Goal: Transaction & Acquisition: Obtain resource

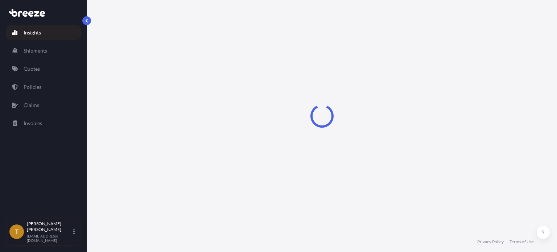
select select "2025"
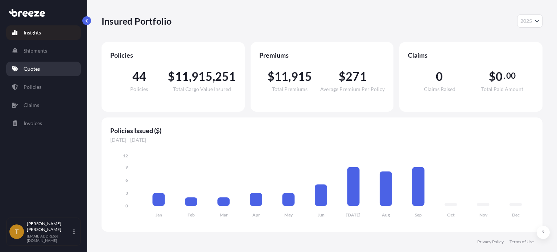
click at [35, 70] on p "Quotes" at bounding box center [32, 68] width 16 height 7
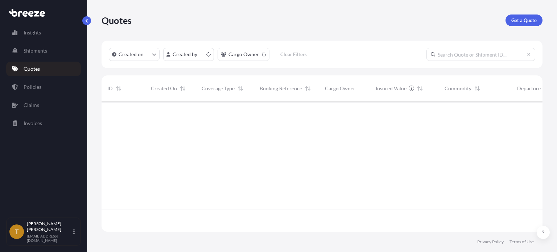
scroll to position [129, 435]
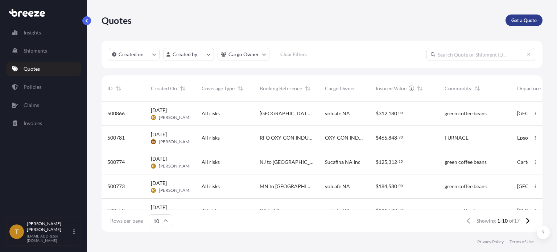
click at [521, 20] on p "Get a Quote" at bounding box center [523, 20] width 25 height 7
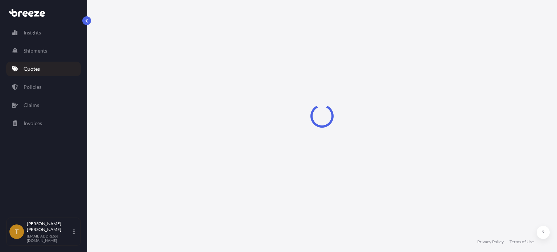
select select "Sea"
select select "1"
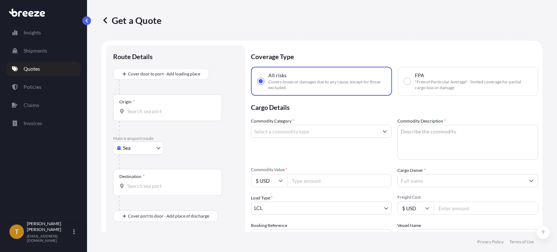
scroll to position [12, 0]
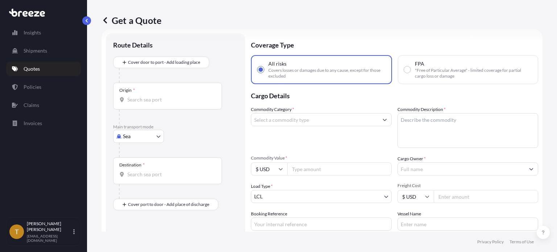
click at [160, 135] on body "Insights Shipments Quotes Policies Claims Invoices T [PERSON_NAME] [EMAIL_ADDRE…" at bounding box center [278, 153] width 557 height 306
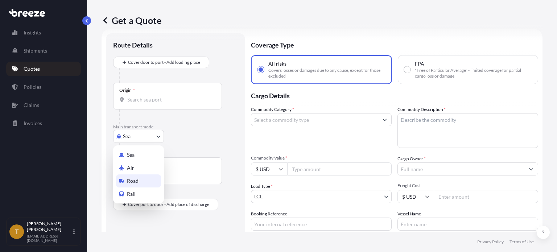
click at [139, 180] on div "Road" at bounding box center [138, 180] width 45 height 13
select select "Road"
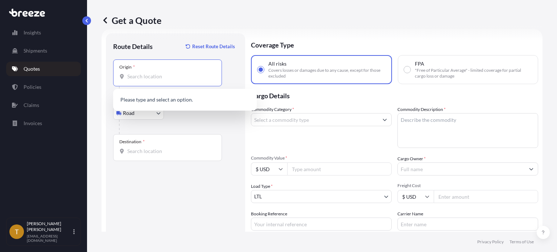
click at [158, 79] on input "Origin *" at bounding box center [170, 76] width 86 height 7
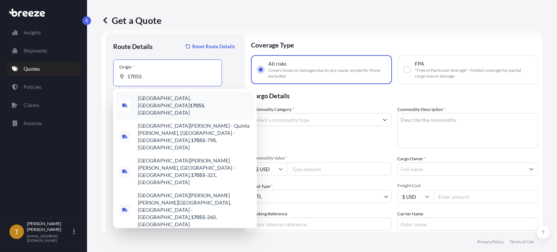
click at [162, 99] on span "[GEOGRAPHIC_DATA], [GEOGRAPHIC_DATA] 17055 , [GEOGRAPHIC_DATA]" at bounding box center [194, 106] width 113 height 22
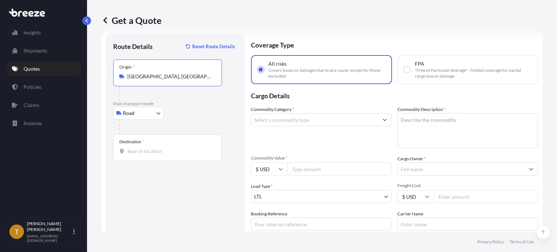
type input "[GEOGRAPHIC_DATA], [GEOGRAPHIC_DATA] 17055, [GEOGRAPHIC_DATA]"
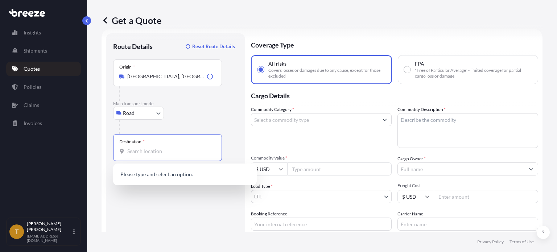
drag, startPoint x: 171, startPoint y: 150, endPoint x: 174, endPoint y: 147, distance: 4.1
click at [172, 150] on input "Destination *" at bounding box center [170, 151] width 86 height 7
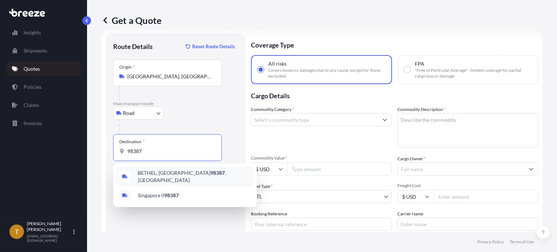
click at [127, 150] on input "98387" at bounding box center [170, 151] width 86 height 7
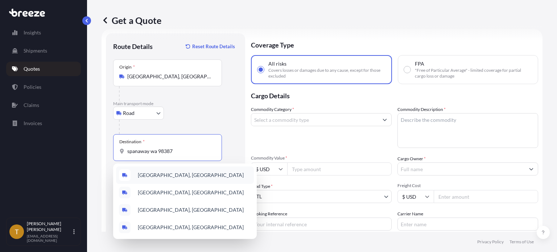
click at [159, 175] on span "[GEOGRAPHIC_DATA], [GEOGRAPHIC_DATA]" at bounding box center [191, 175] width 106 height 7
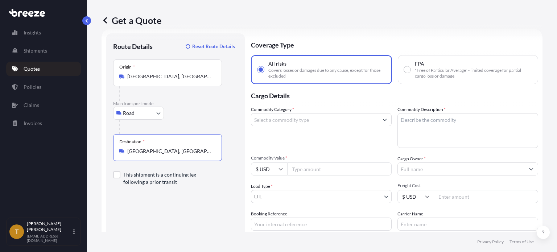
type input "[GEOGRAPHIC_DATA], [GEOGRAPHIC_DATA]"
click at [312, 118] on input "Commodity Category *" at bounding box center [314, 119] width 127 height 13
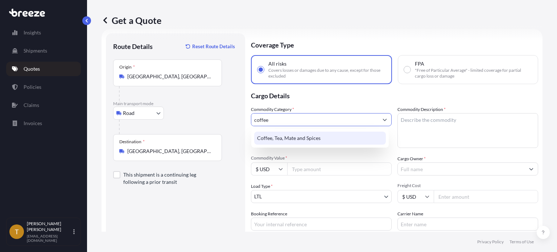
click at [305, 137] on div "Coffee, Tea, Mate and Spices" at bounding box center [320, 138] width 132 height 13
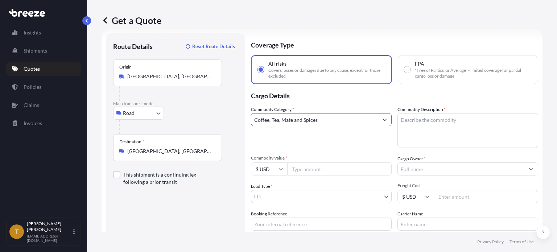
type input "Coffee, Tea, Mate and Spices"
click at [406, 119] on textarea "Commodity Description *" at bounding box center [467, 130] width 141 height 35
type textarea "green coffee beans"
click at [300, 172] on input "Commodity Value *" at bounding box center [339, 168] width 104 height 13
type input "262907.00"
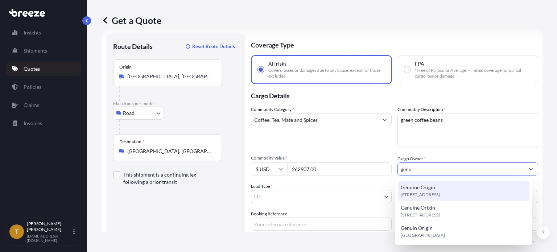
click at [420, 188] on span "Genuine Origin" at bounding box center [418, 187] width 34 height 7
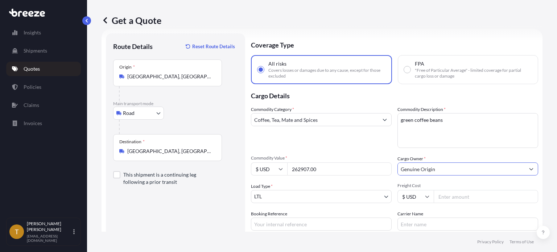
type input "Genuine Origin"
click at [295, 199] on body "15 options available. 6 options available. 4 options available. 3 options avail…" at bounding box center [278, 153] width 557 height 306
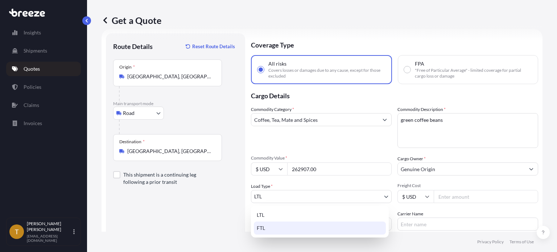
click at [277, 224] on div "FTL" at bounding box center [320, 228] width 132 height 13
select select "2"
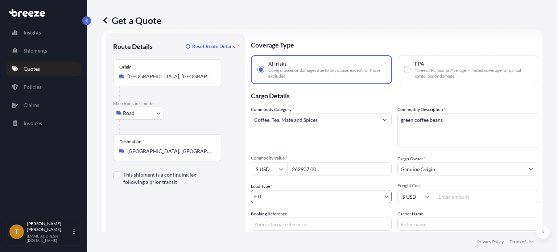
click at [447, 196] on input "Freight Cost" at bounding box center [486, 196] width 104 height 13
type input "4850"
click at [302, 222] on input "Booking Reference" at bounding box center [321, 224] width 141 height 13
click at [300, 222] on input "pa o wa" at bounding box center [321, 224] width 141 height 13
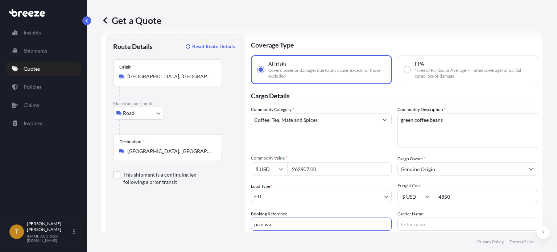
click at [300, 222] on input "pa o wa" at bounding box center [321, 224] width 141 height 13
type input "PA to [GEOGRAPHIC_DATA]"
type input "Xela Express Inc"
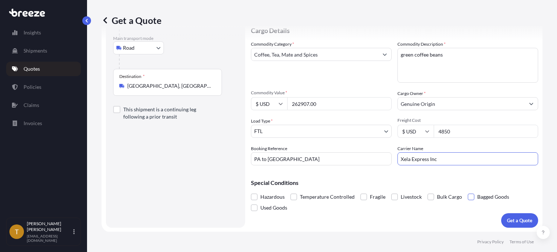
click at [468, 196] on span at bounding box center [471, 197] width 7 height 7
click at [468, 191] on input "Bagged Goods" at bounding box center [468, 191] width 0 height 0
click at [512, 222] on p "Get a Quote" at bounding box center [519, 220] width 25 height 7
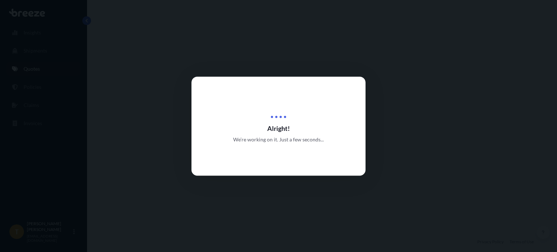
select select "Road"
select select "2"
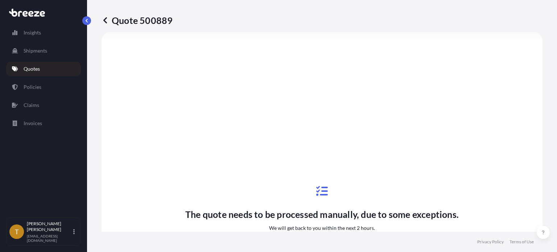
scroll to position [280, 0]
